Goal: Task Accomplishment & Management: Manage account settings

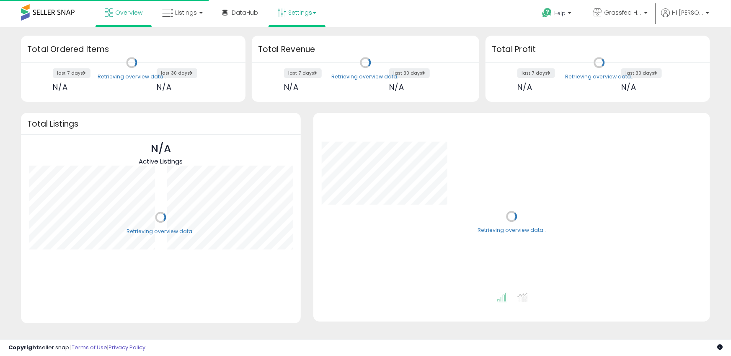
click at [290, 13] on link "Settings" at bounding box center [296, 12] width 51 height 25
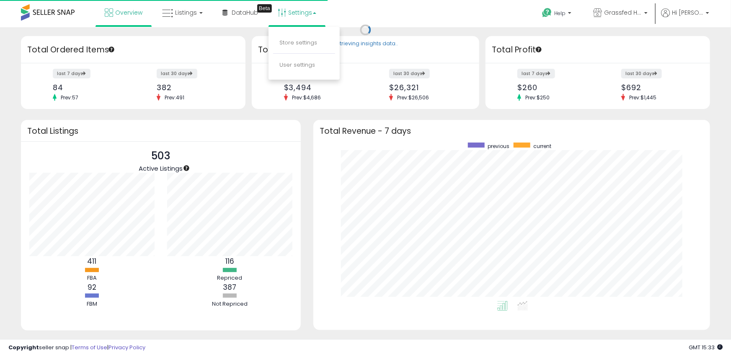
scroll to position [158, 380]
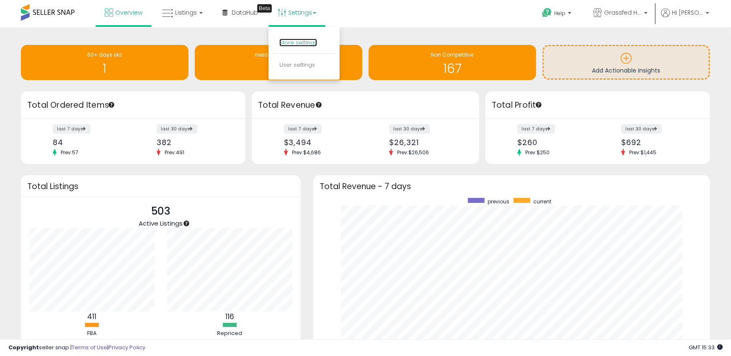
click at [298, 41] on link "Store settings" at bounding box center [298, 43] width 38 height 8
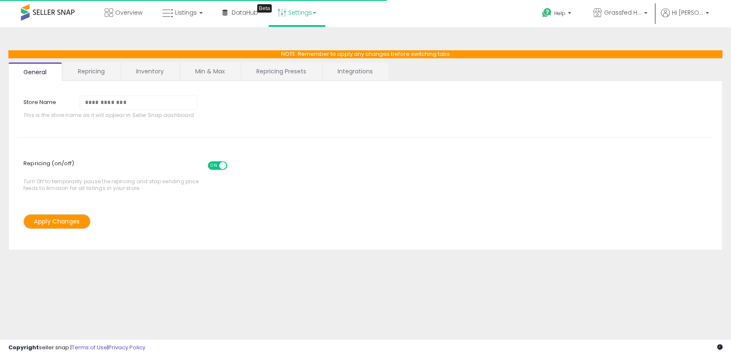
click at [206, 69] on link "Min & Max" at bounding box center [210, 71] width 60 height 18
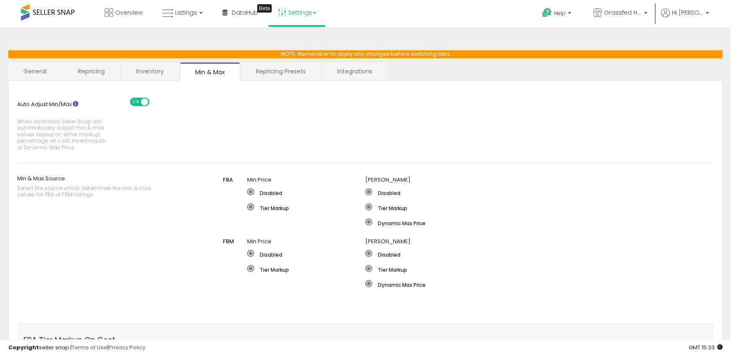
click at [291, 78] on link "Repricing Presets" at bounding box center [281, 71] width 80 height 18
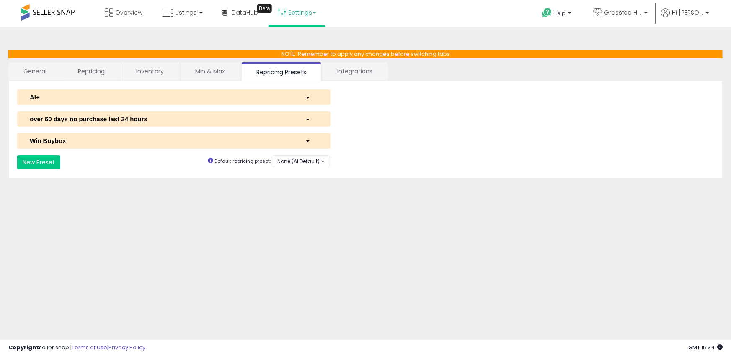
click at [171, 71] on link "Inventory" at bounding box center [150, 71] width 58 height 18
